Goal: Transaction & Acquisition: Purchase product/service

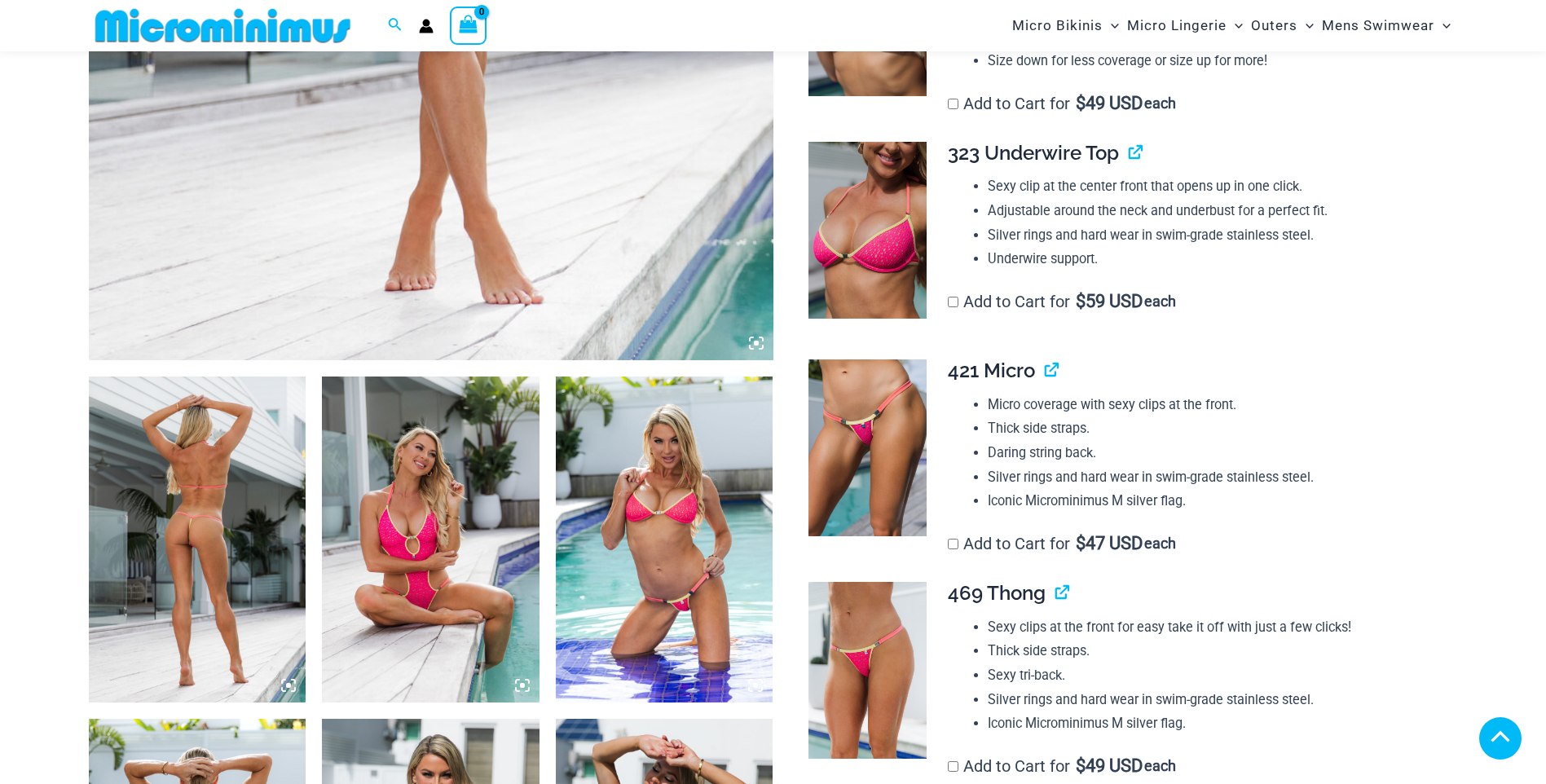
scroll to position [963, 0]
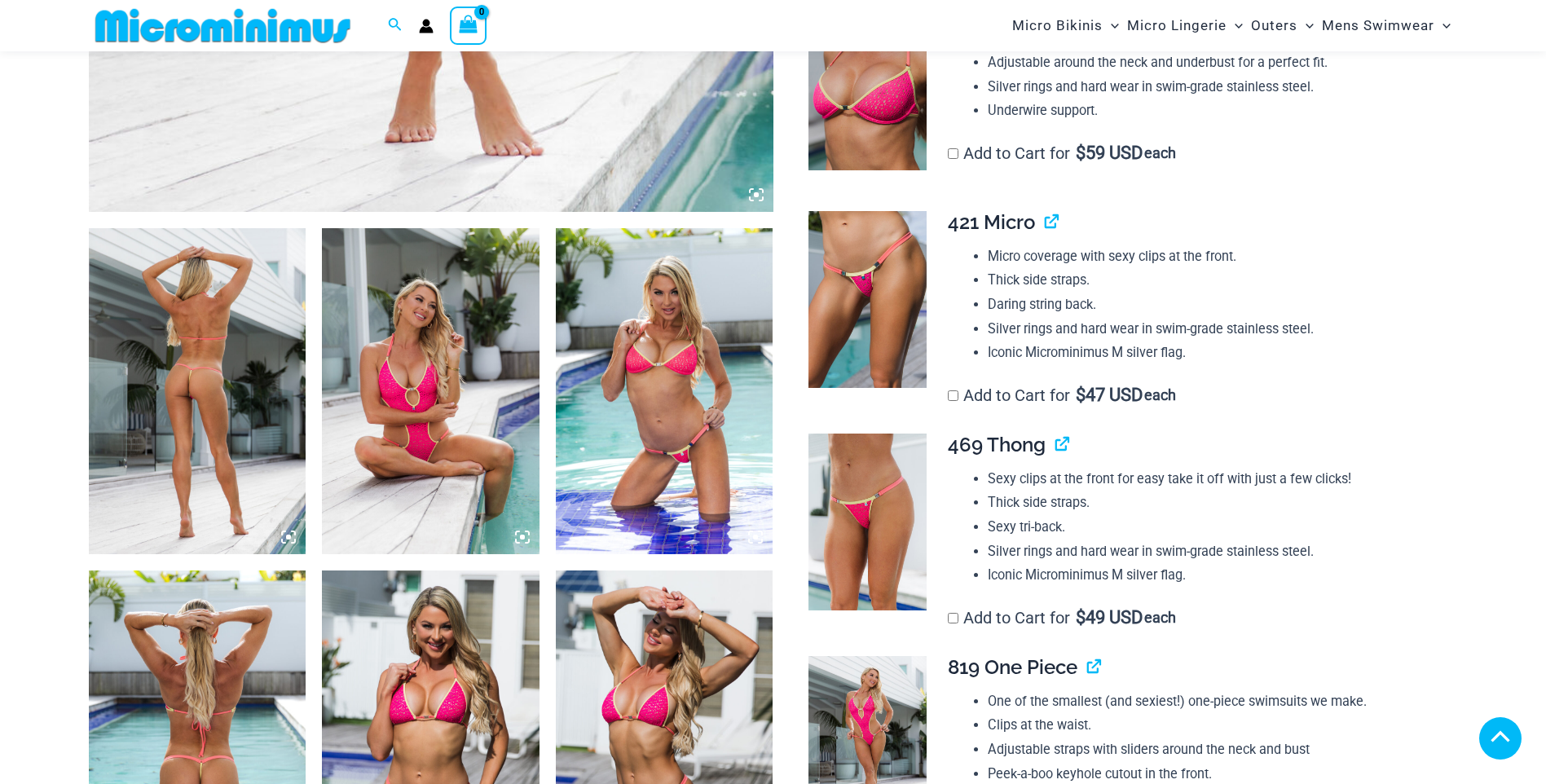
drag, startPoint x: 174, startPoint y: 475, endPoint x: 201, endPoint y: 463, distance: 29.5
click at [174, 475] on img at bounding box center [197, 391] width 217 height 326
click at [391, 436] on img at bounding box center [431, 391] width 217 height 326
click at [697, 400] on img at bounding box center [665, 391] width 217 height 326
click at [143, 731] on img at bounding box center [197, 733] width 217 height 326
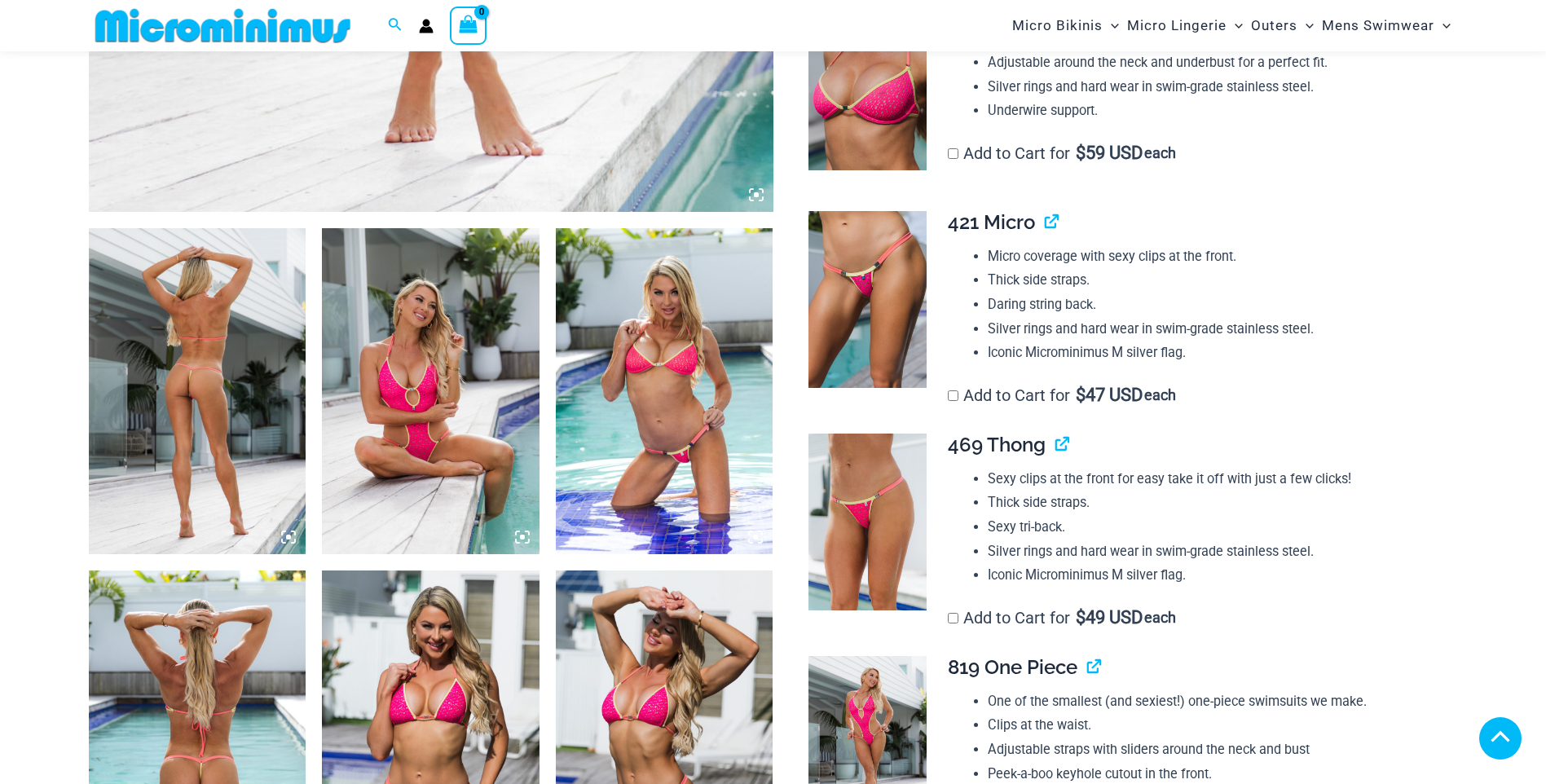
click at [458, 570] on img at bounding box center [431, 733] width 217 height 326
click at [638, 570] on img at bounding box center [665, 733] width 217 height 326
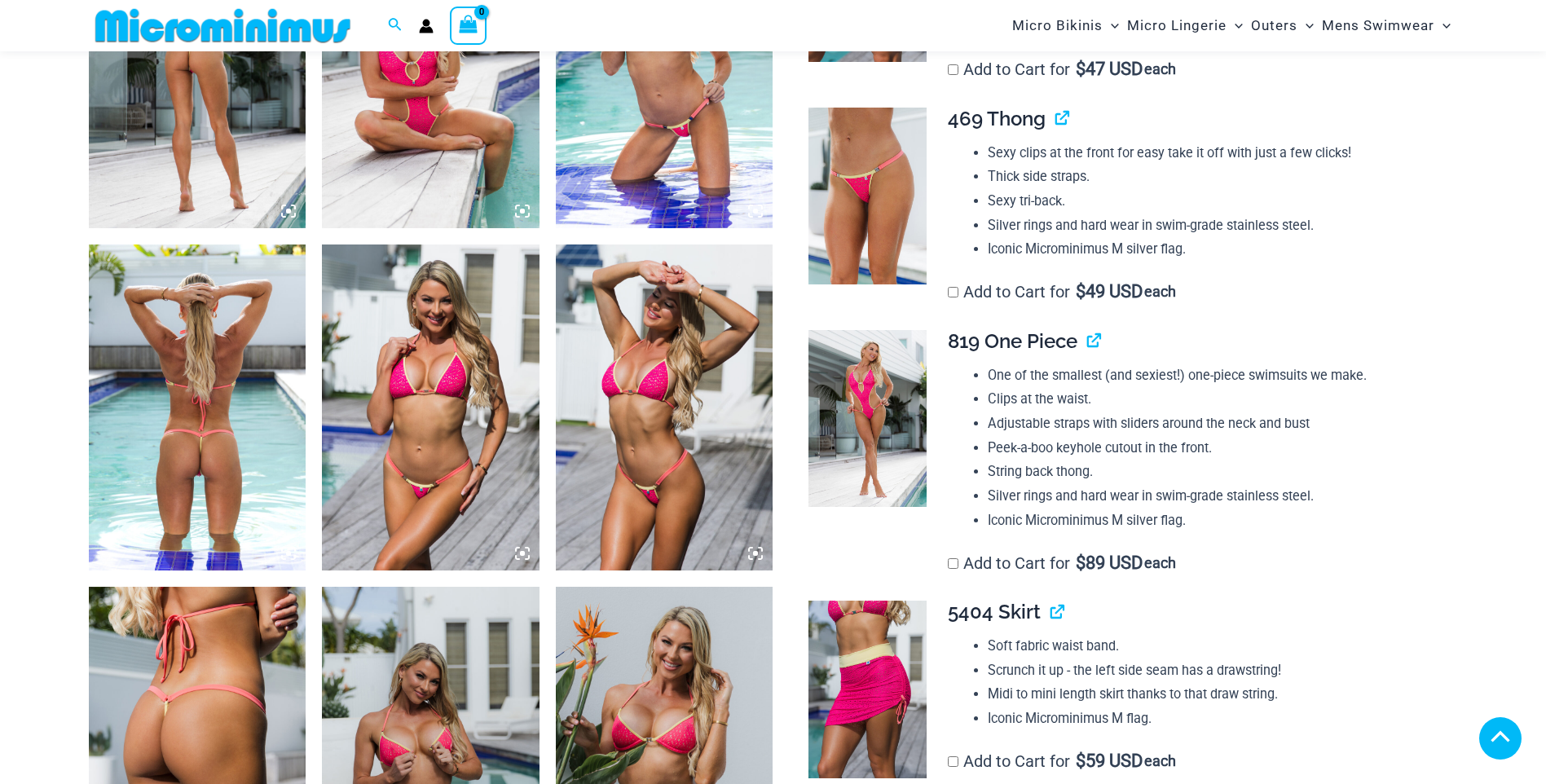
scroll to position [1615, 0]
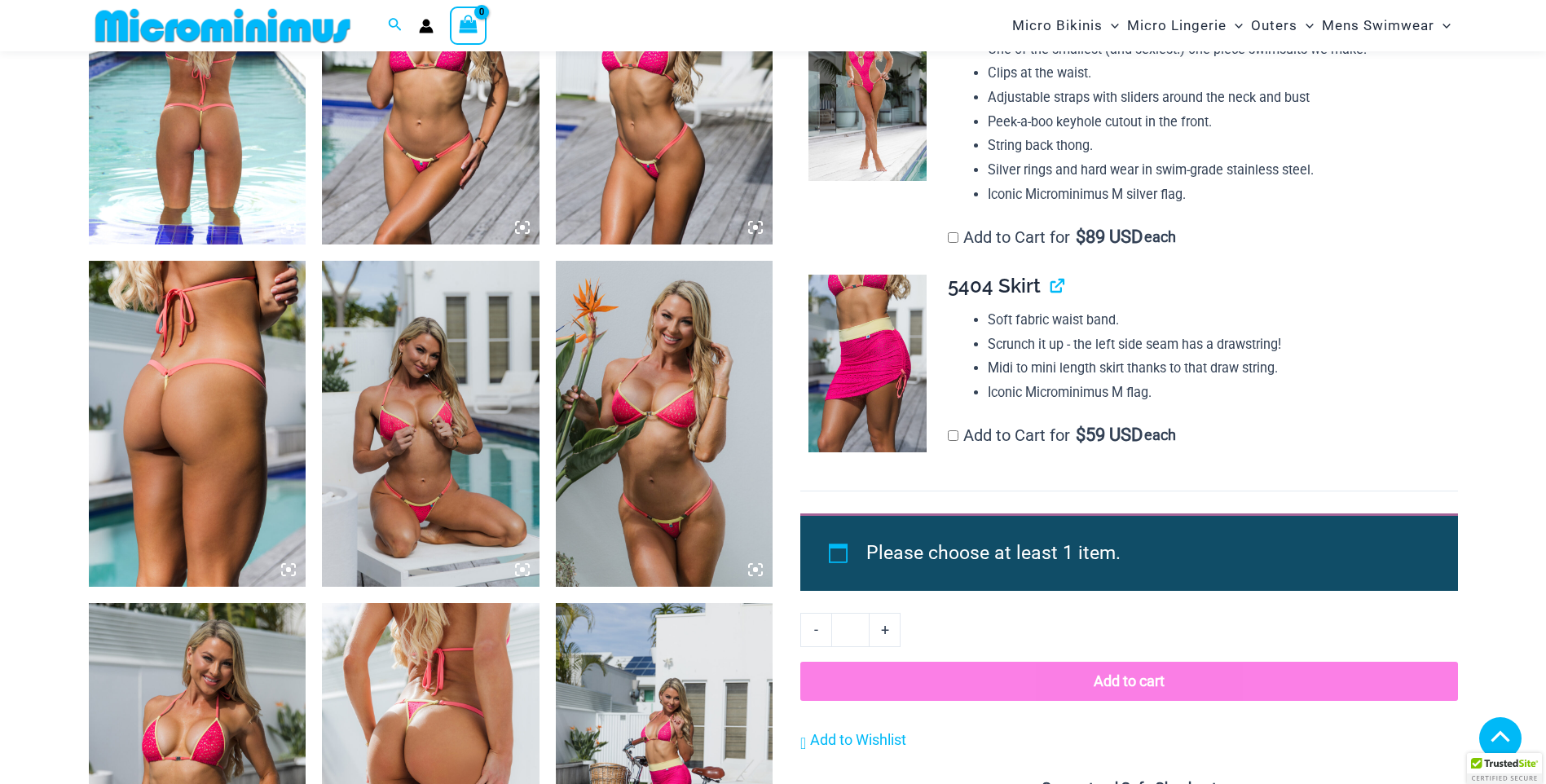
click at [240, 486] on img at bounding box center [197, 423] width 217 height 326
click at [430, 457] on img at bounding box center [431, 423] width 217 height 326
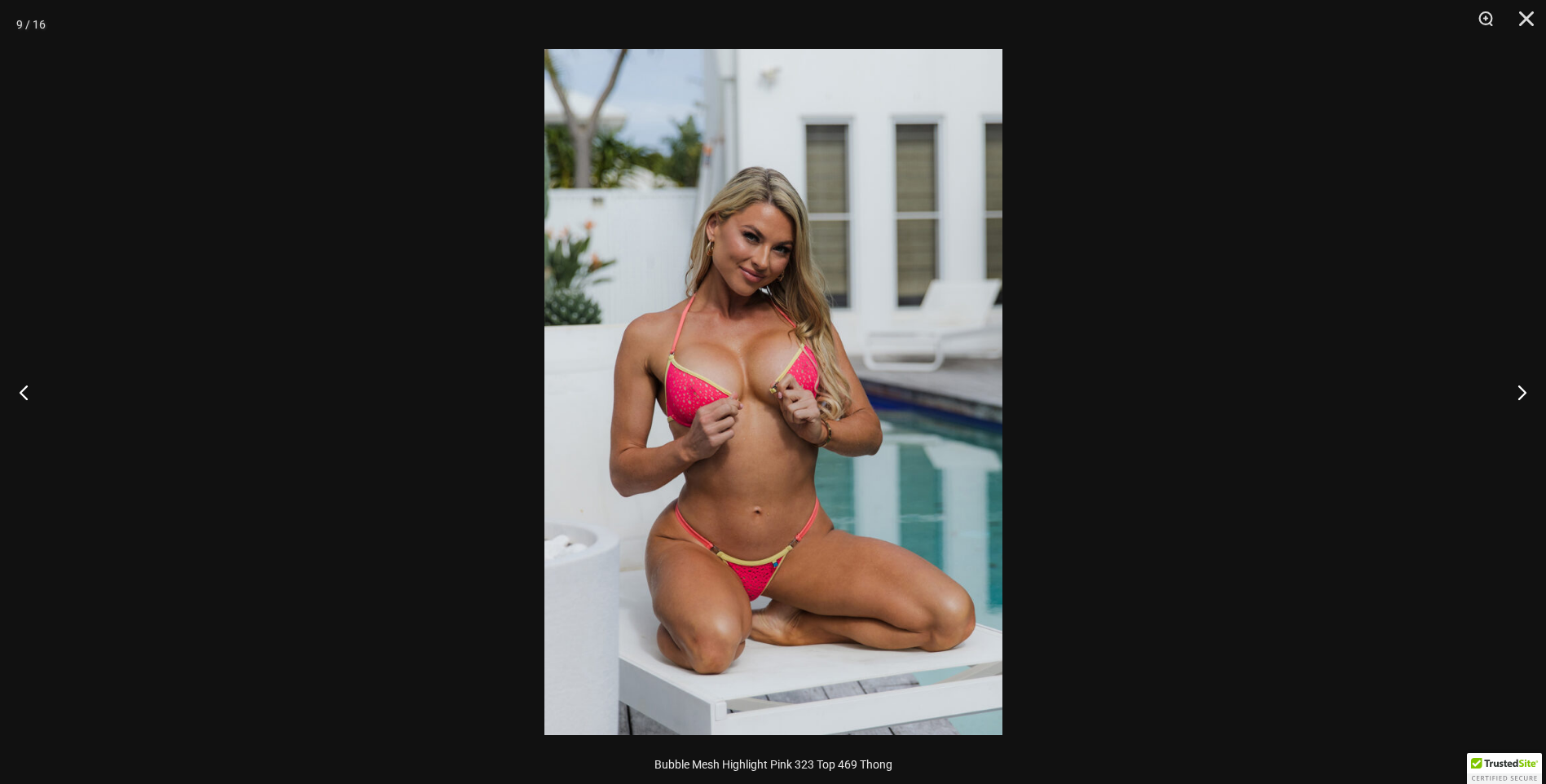
click at [921, 434] on img at bounding box center [773, 392] width 458 height 686
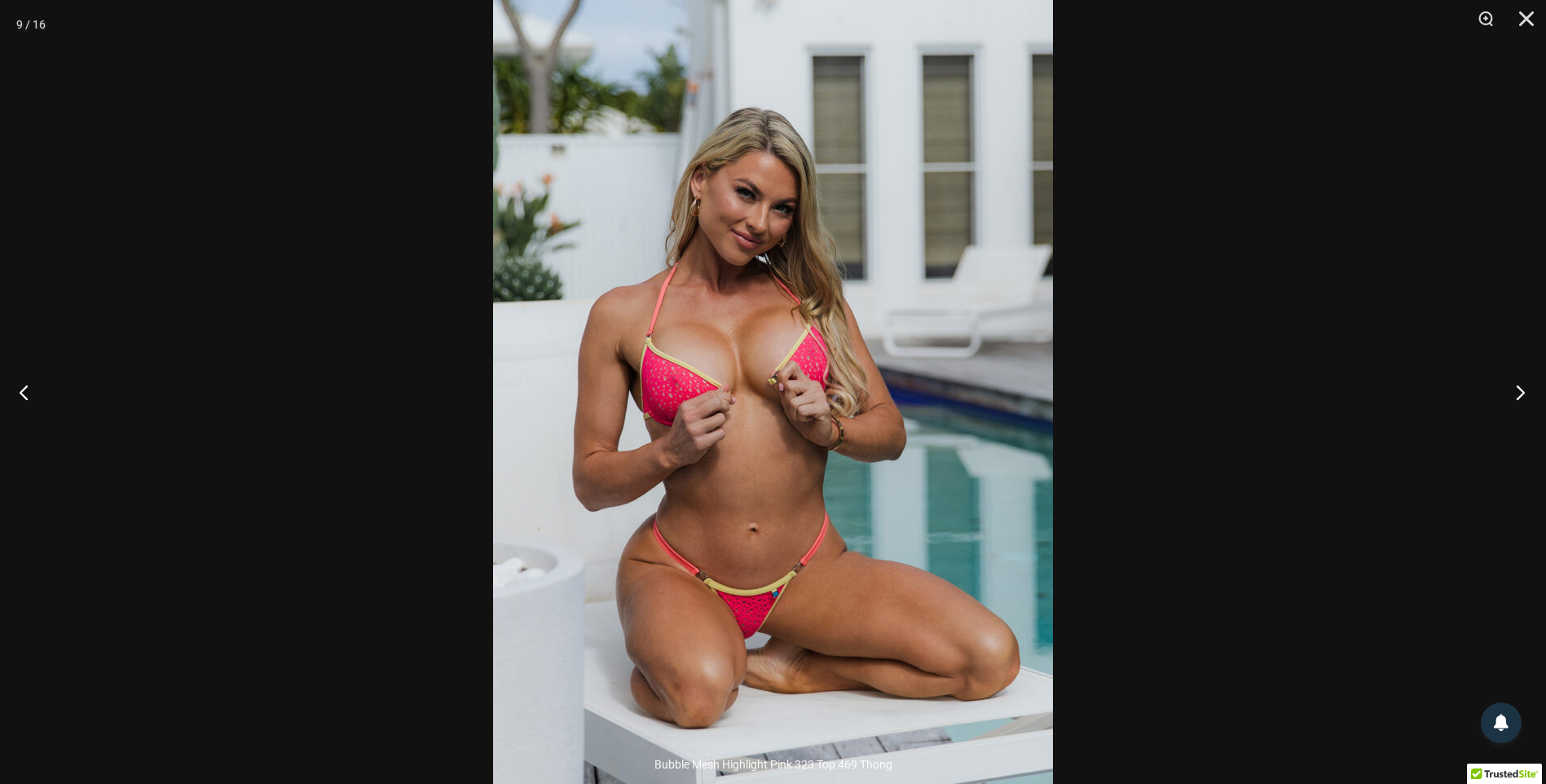
click at [1518, 391] on button "Next" at bounding box center [1515, 392] width 61 height 81
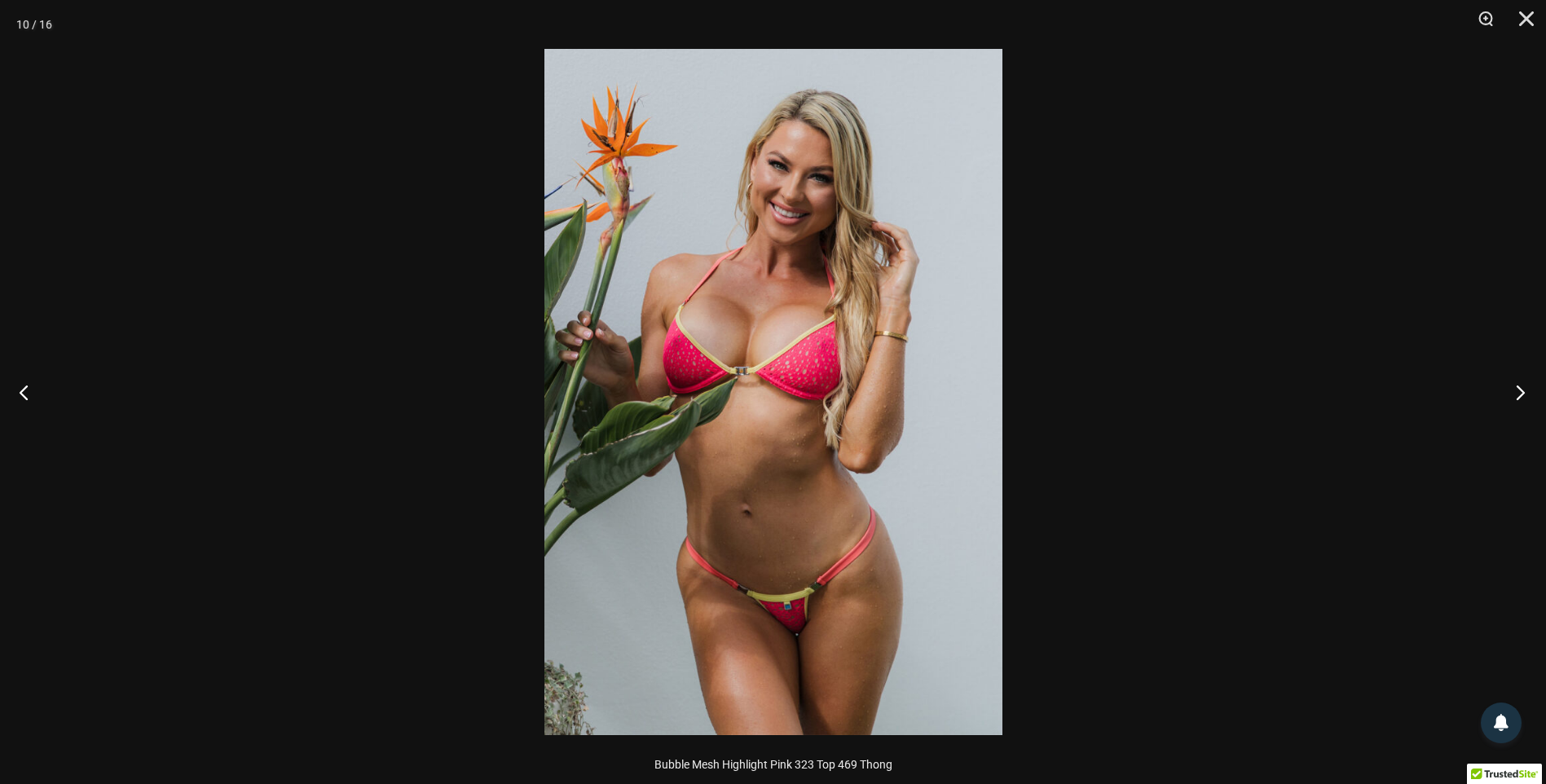
click at [1518, 391] on button "Next" at bounding box center [1515, 392] width 61 height 81
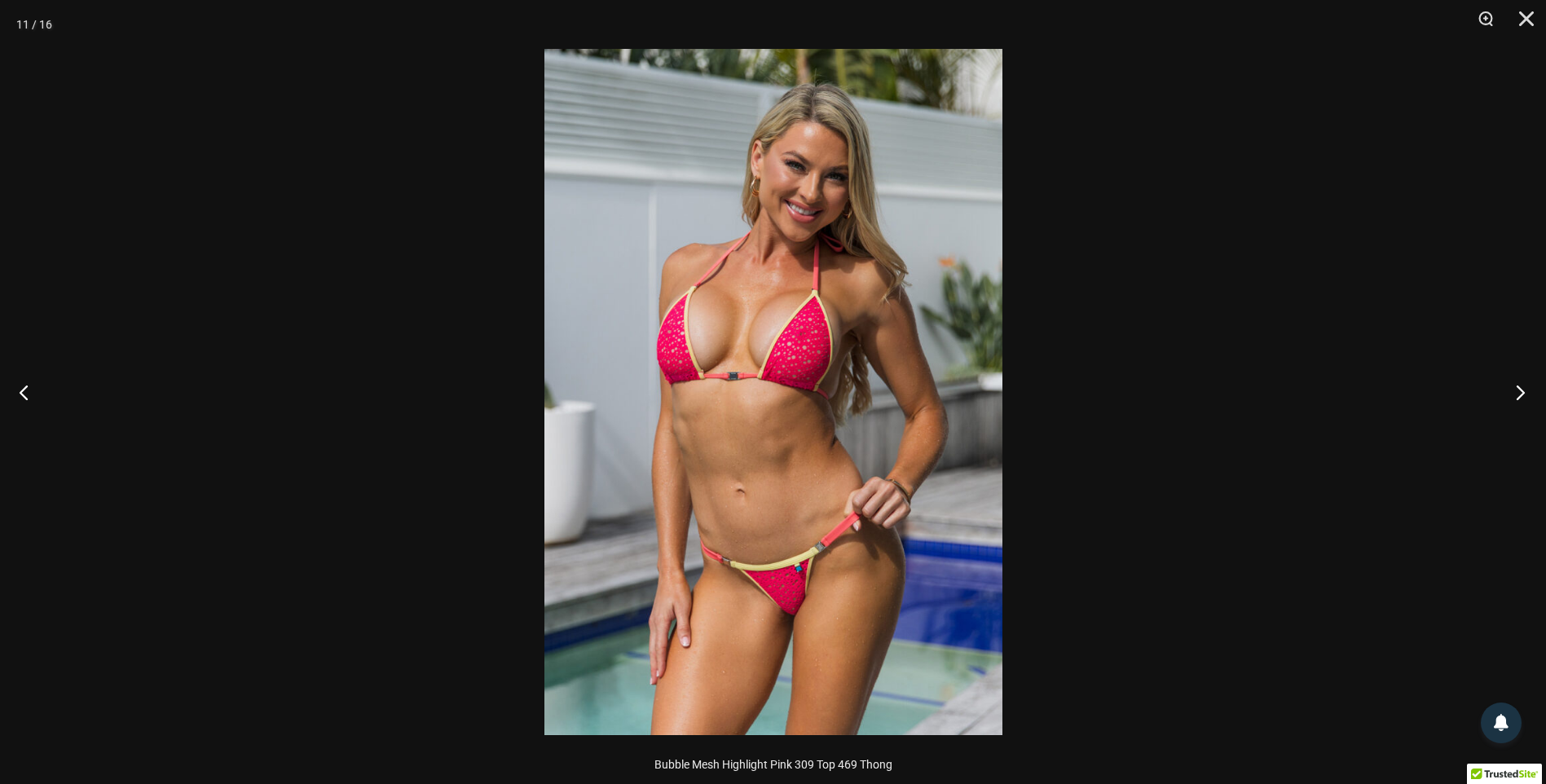
click at [1518, 391] on button "Next" at bounding box center [1515, 392] width 61 height 81
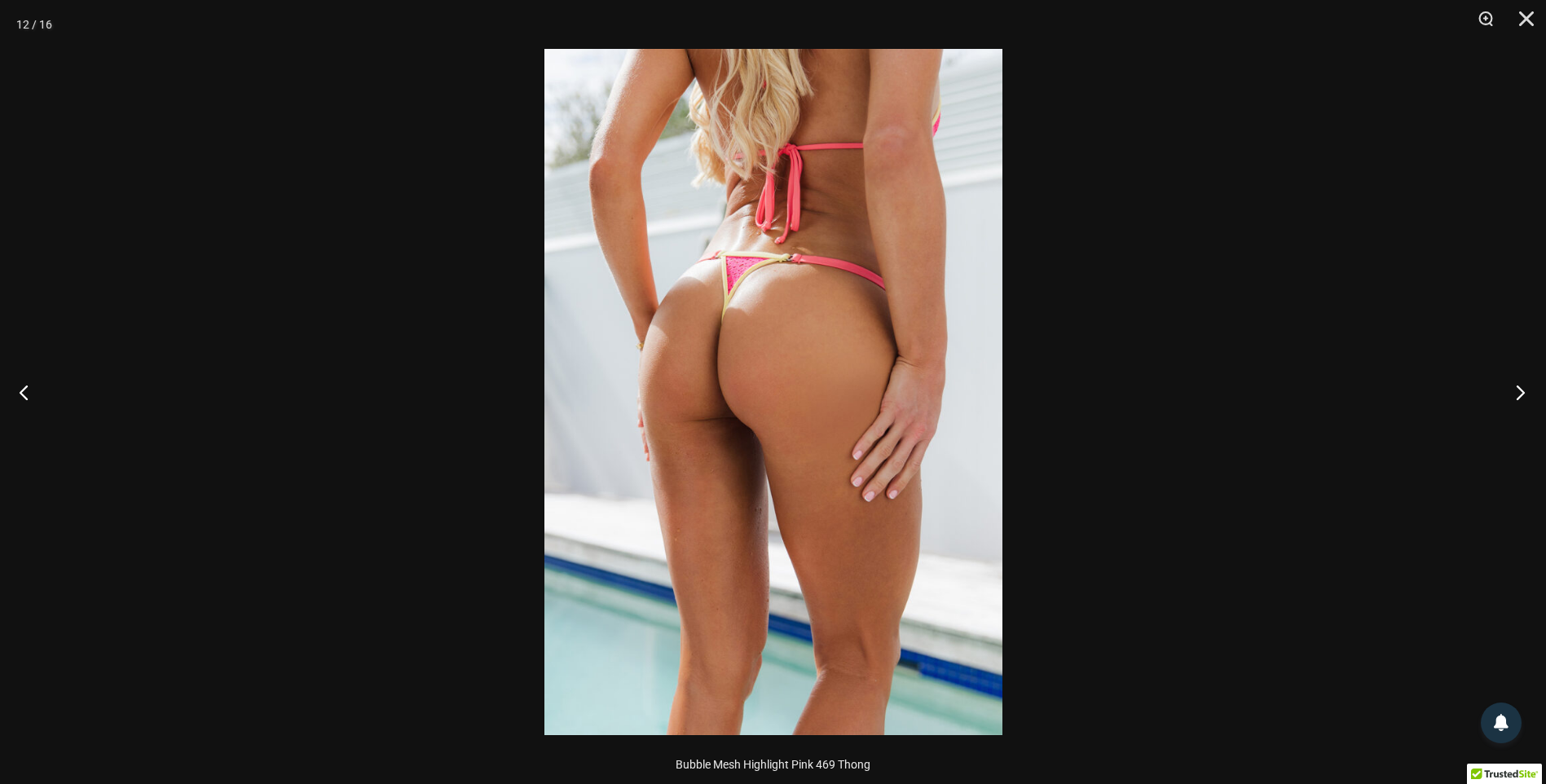
click at [1518, 391] on button "Next" at bounding box center [1515, 392] width 61 height 81
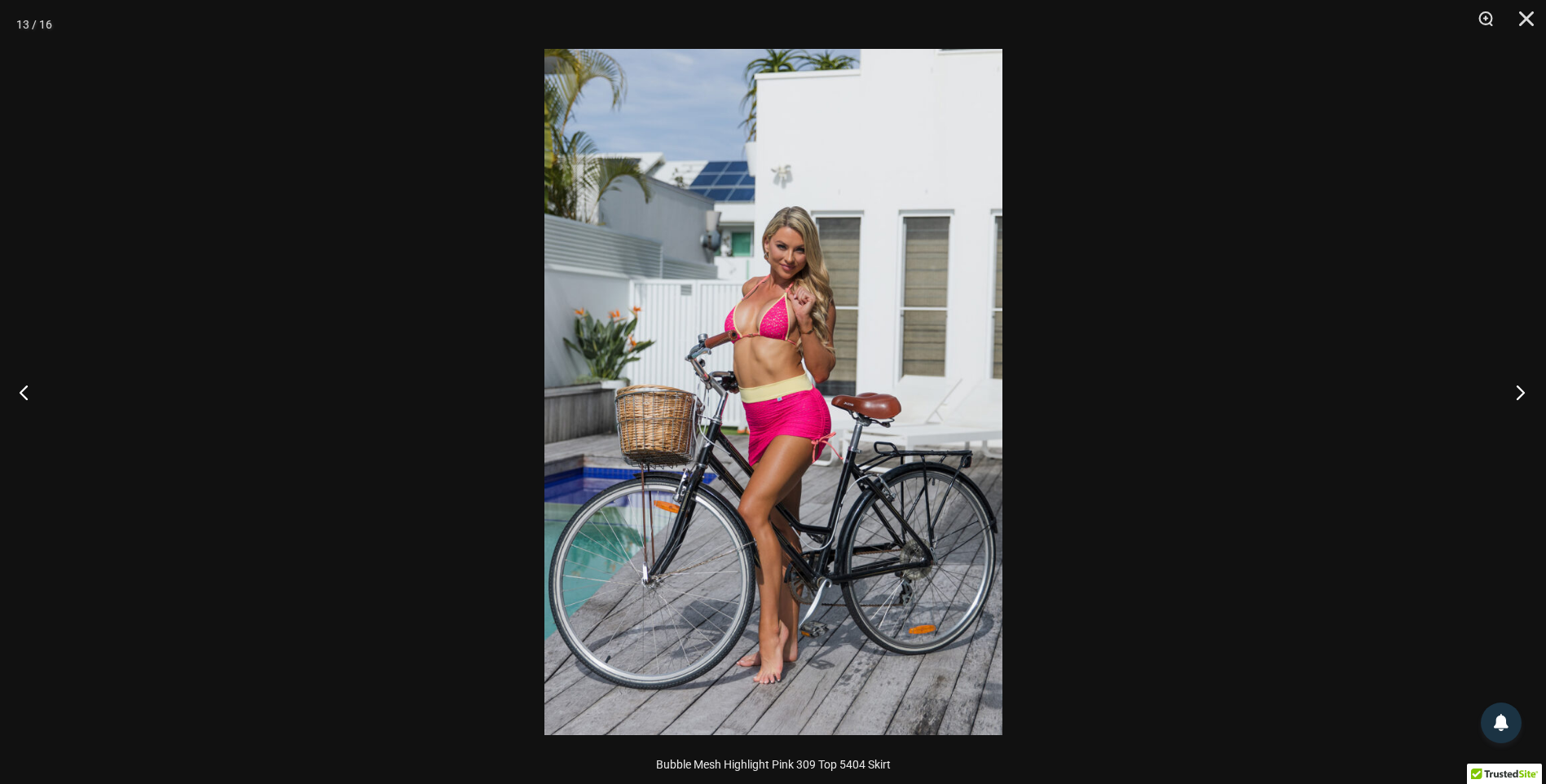
click at [1518, 391] on button "Next" at bounding box center [1515, 392] width 61 height 81
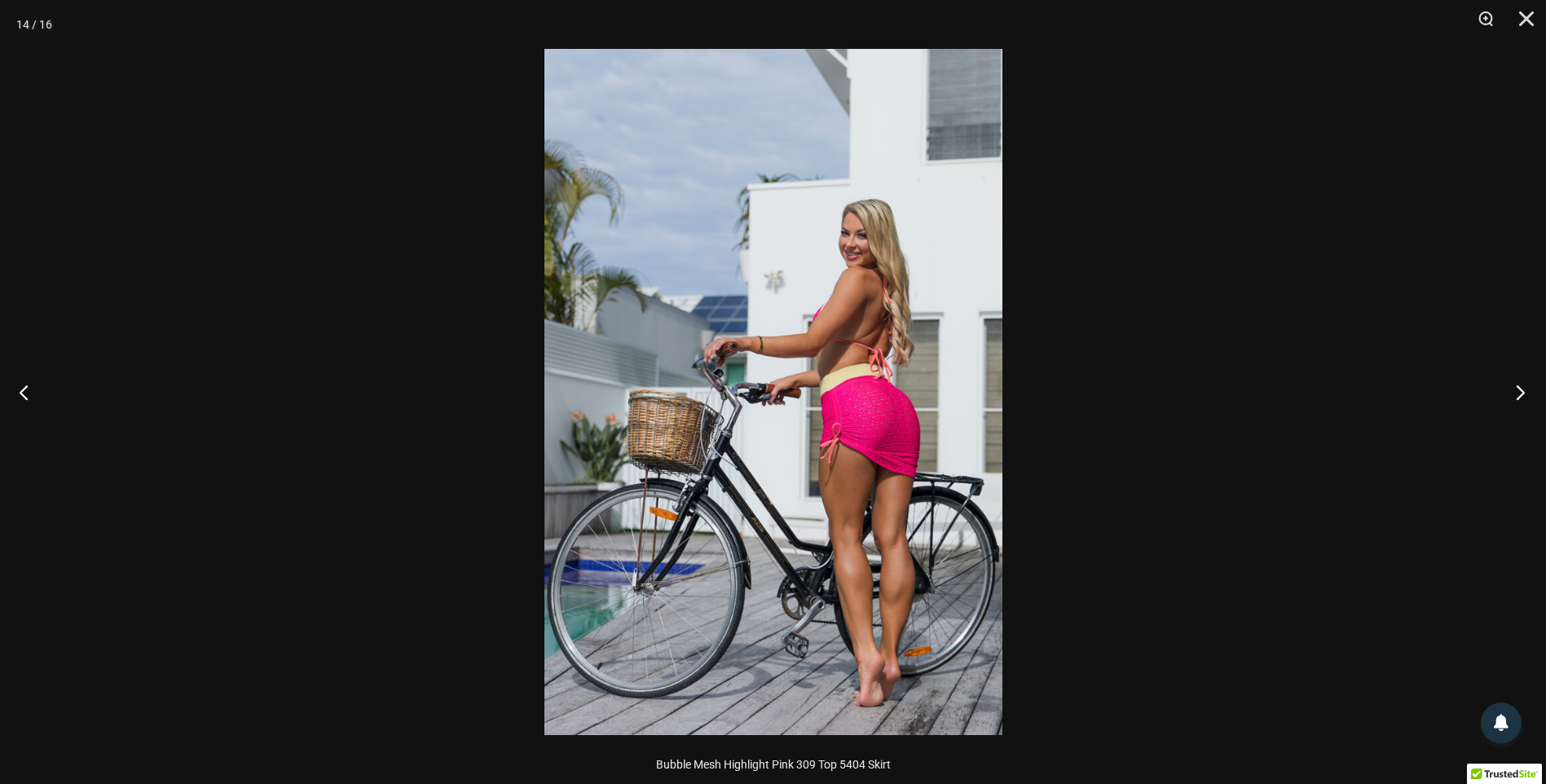
click at [1518, 391] on button "Next" at bounding box center [1515, 392] width 61 height 81
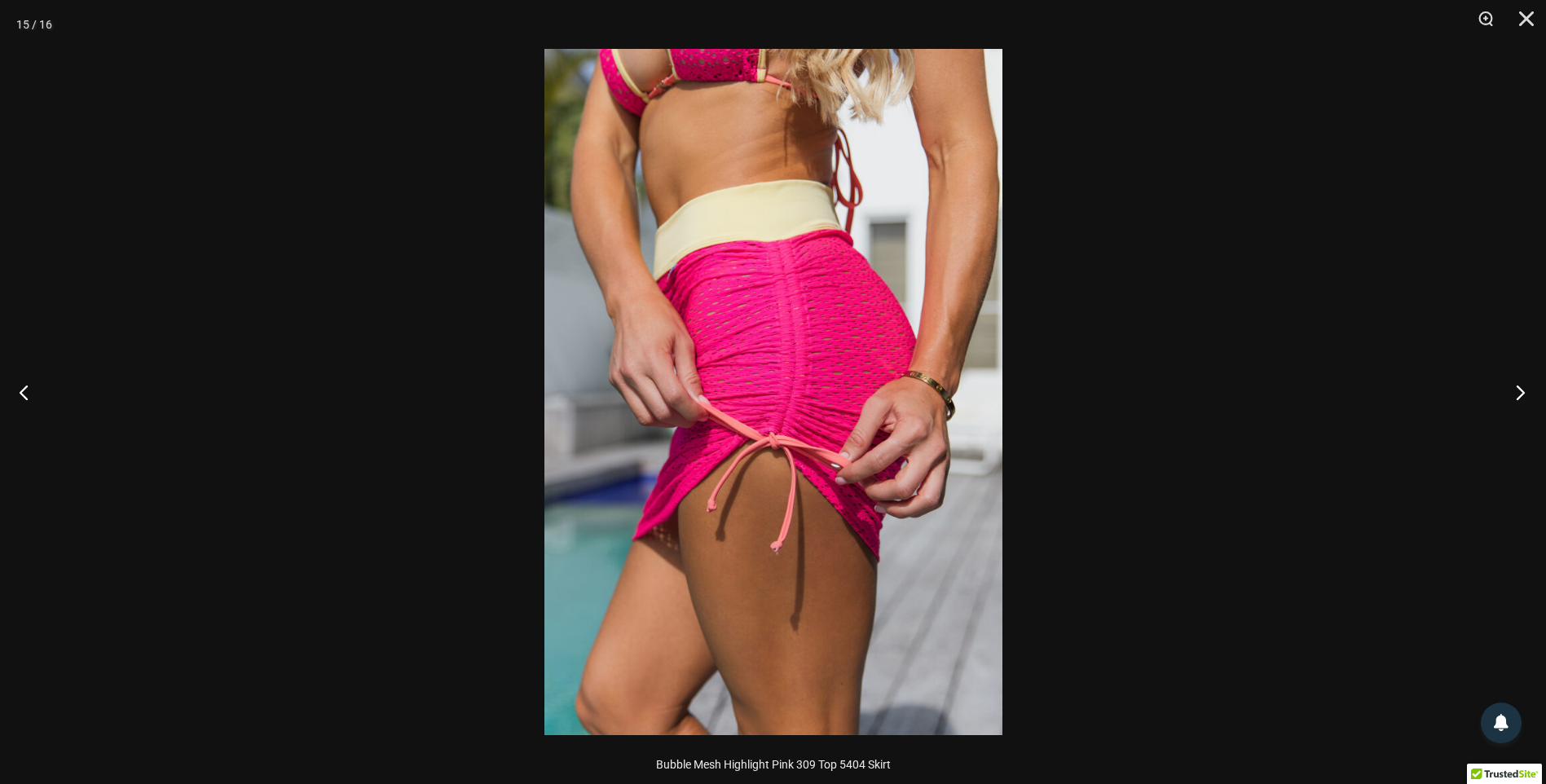
click at [1518, 391] on button "Next" at bounding box center [1515, 392] width 61 height 81
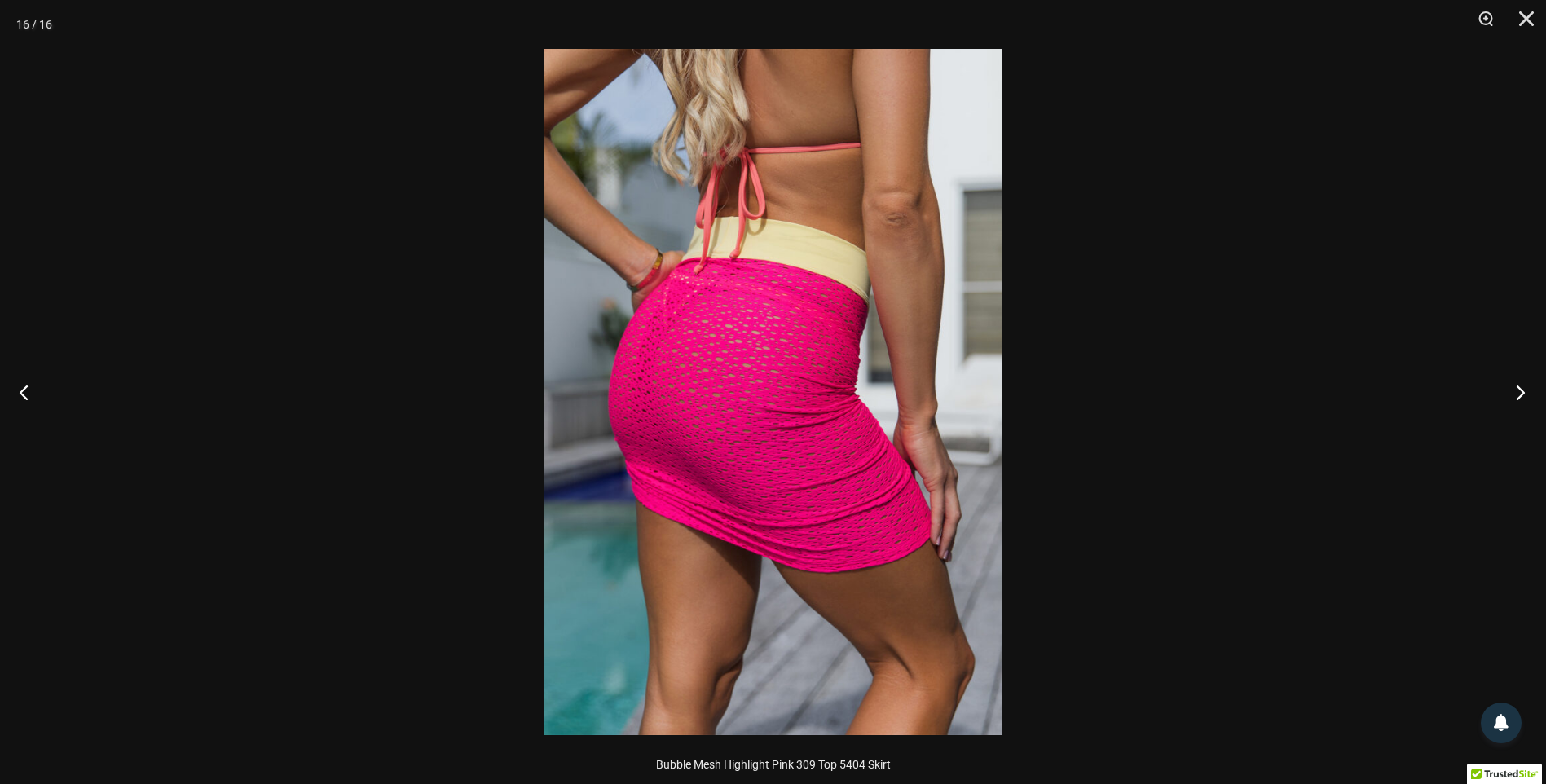
click at [1518, 391] on button "Next" at bounding box center [1515, 392] width 61 height 81
